Goal: Navigation & Orientation: Find specific page/section

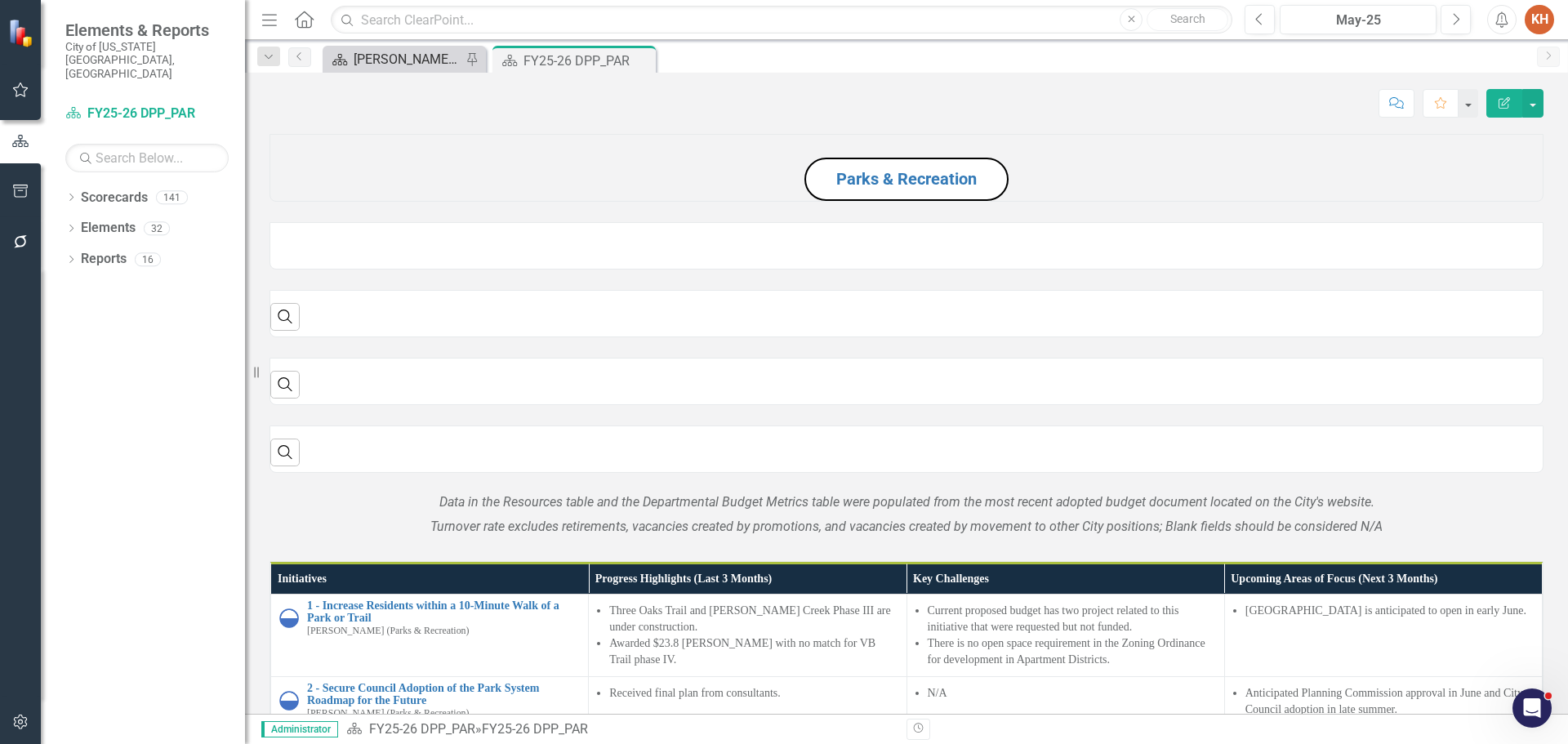
click at [384, 52] on div "[PERSON_NAME]'s Home" at bounding box center [407, 59] width 108 height 21
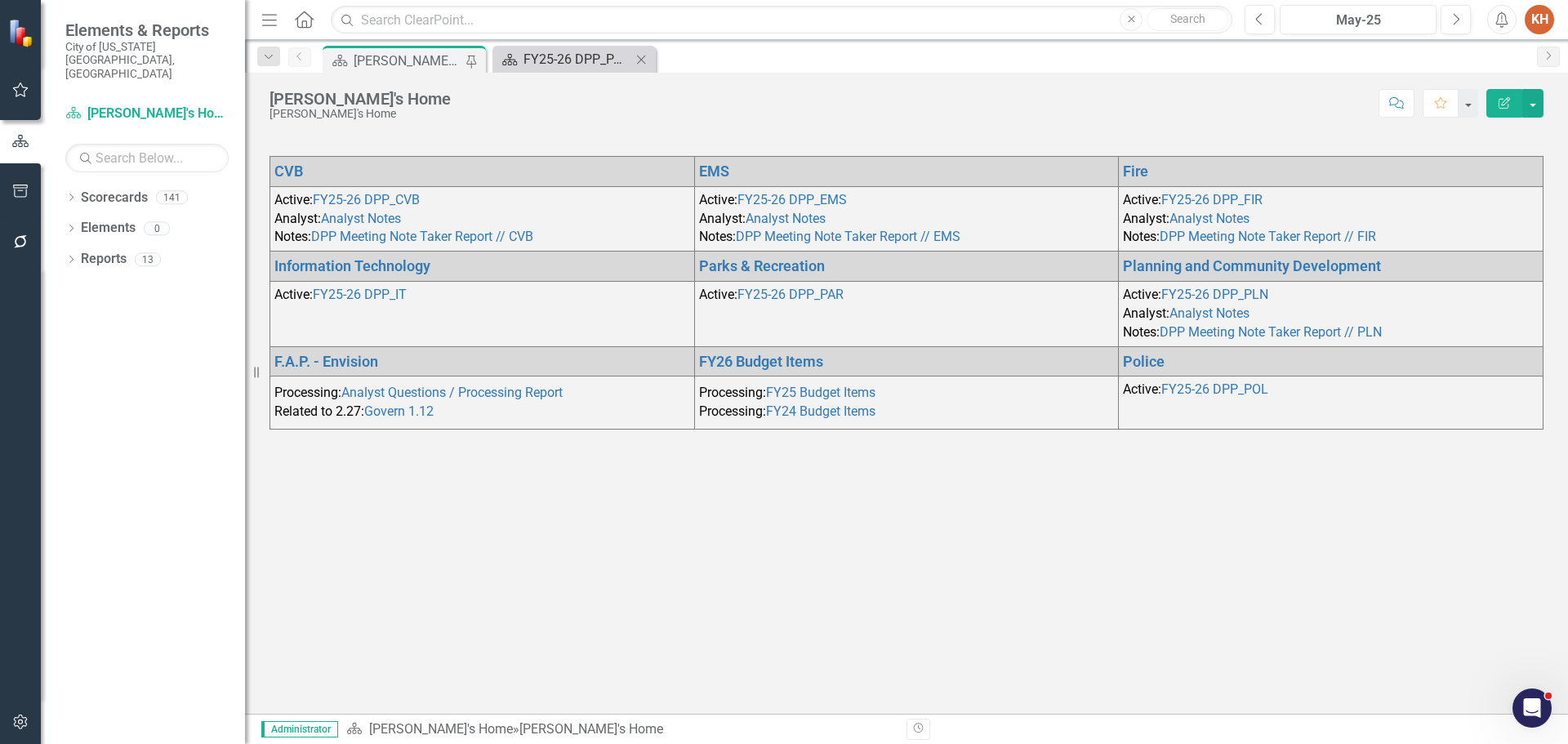
click at [523, 55] on link "Scorecard FY25-26 DPP_PAR" at bounding box center [564, 59] width 135 height 21
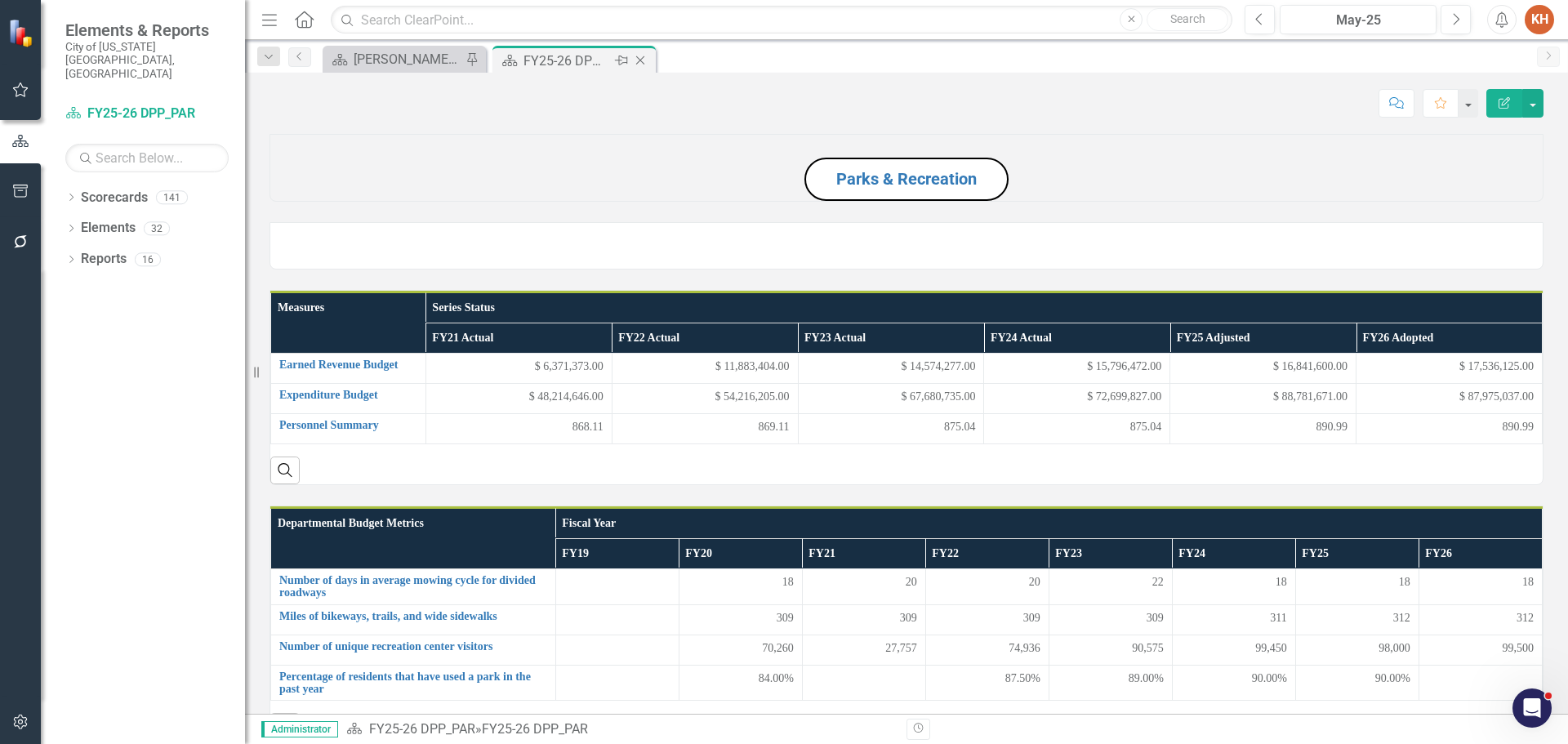
click at [641, 58] on icon "Close" at bounding box center [641, 61] width 16 height 13
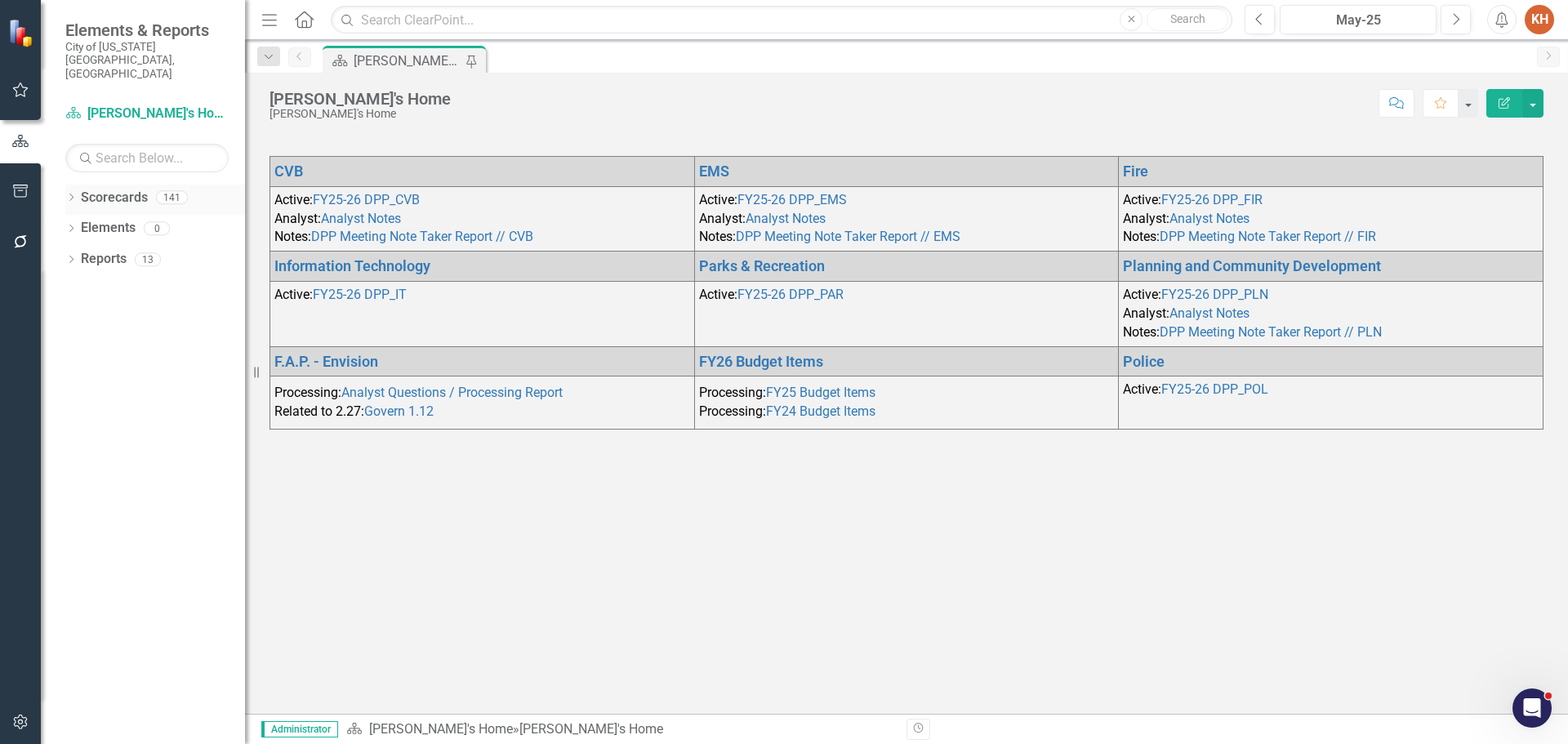
click at [71, 194] on icon "Dropdown" at bounding box center [71, 198] width 12 height 9
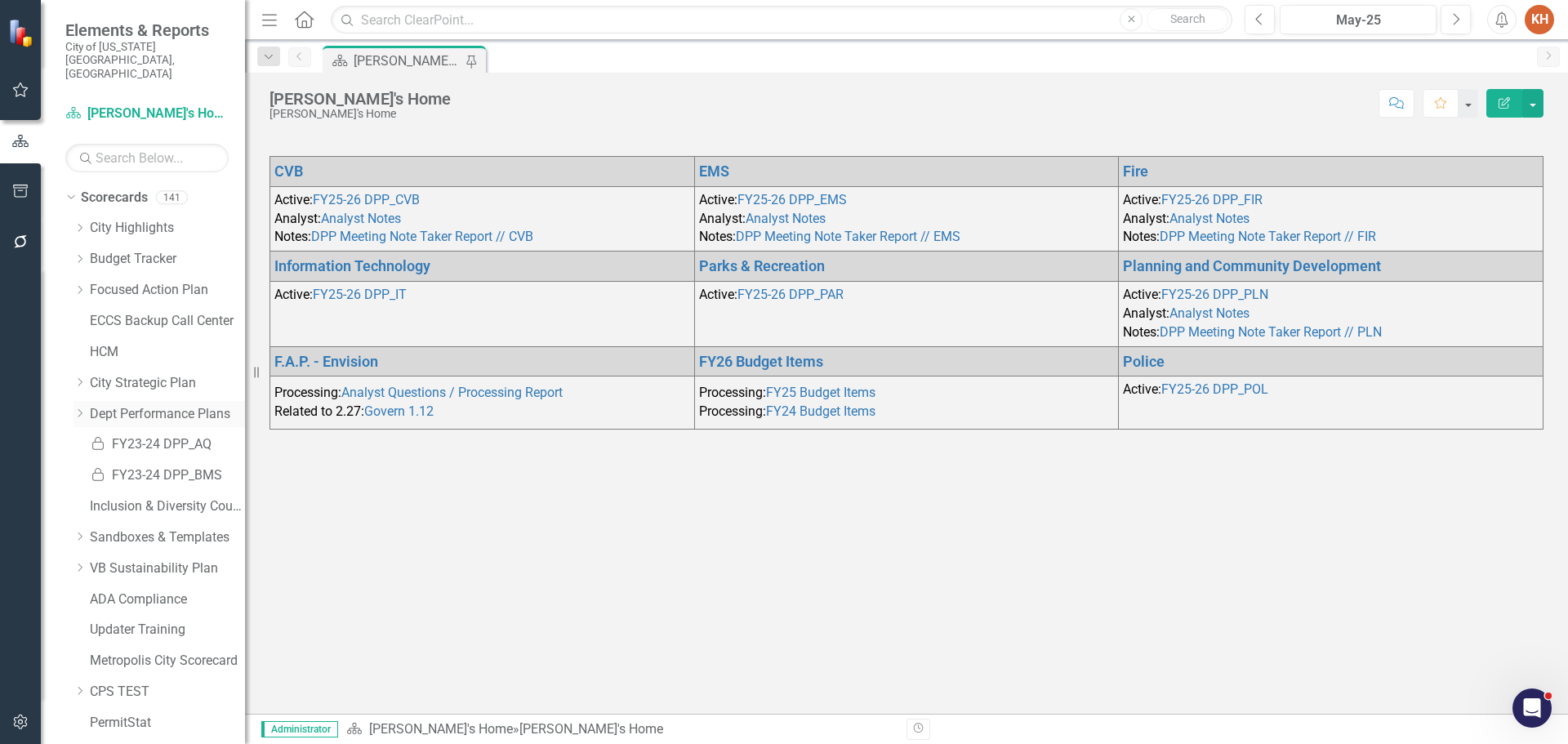
click at [83, 409] on icon "Dropdown" at bounding box center [79, 414] width 12 height 10
click at [172, 435] on link "Agriculture Home" at bounding box center [175, 444] width 139 height 19
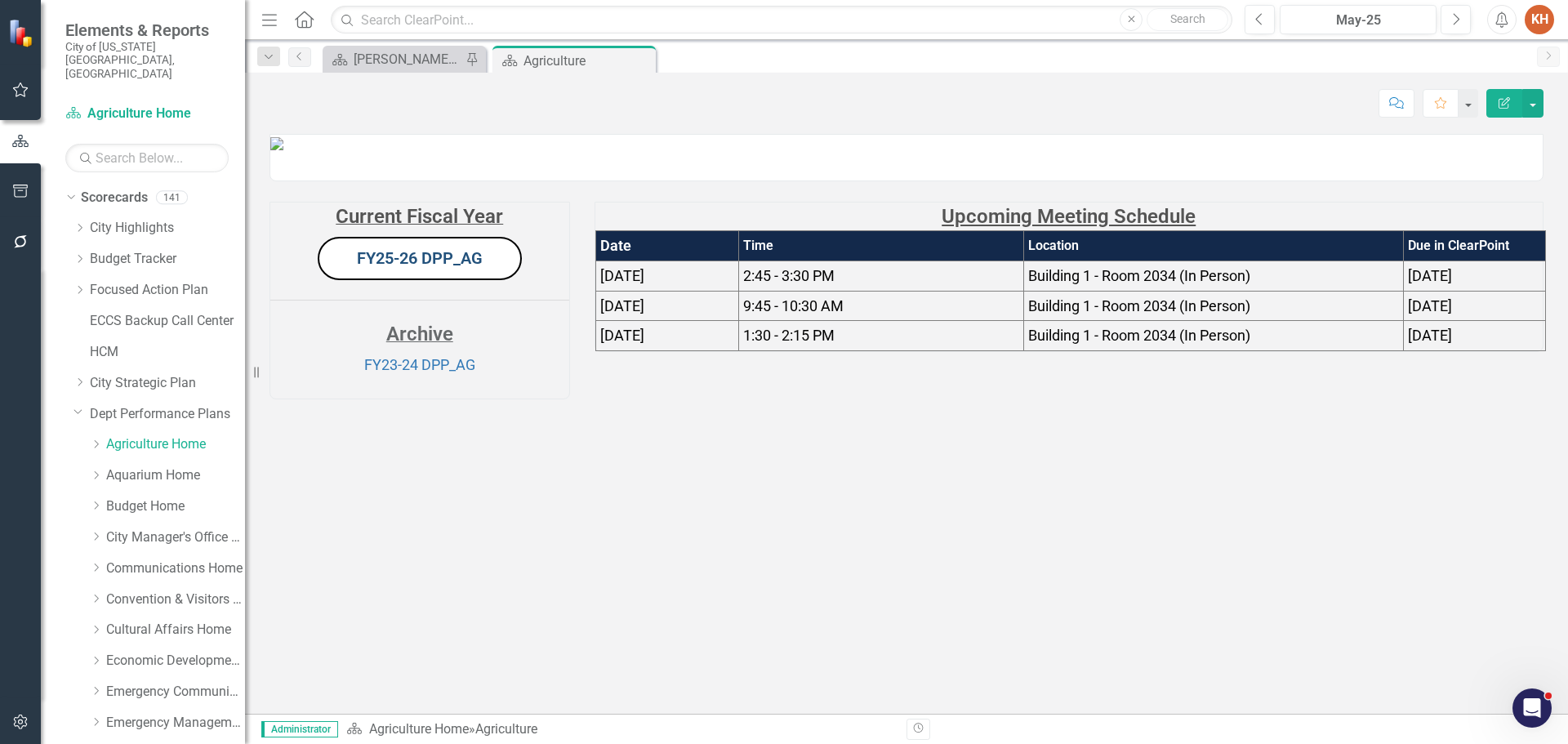
click at [458, 268] on link "FY25-26 DPP_AG" at bounding box center [419, 258] width 126 height 20
